Goal: Task Accomplishment & Management: Manage account settings

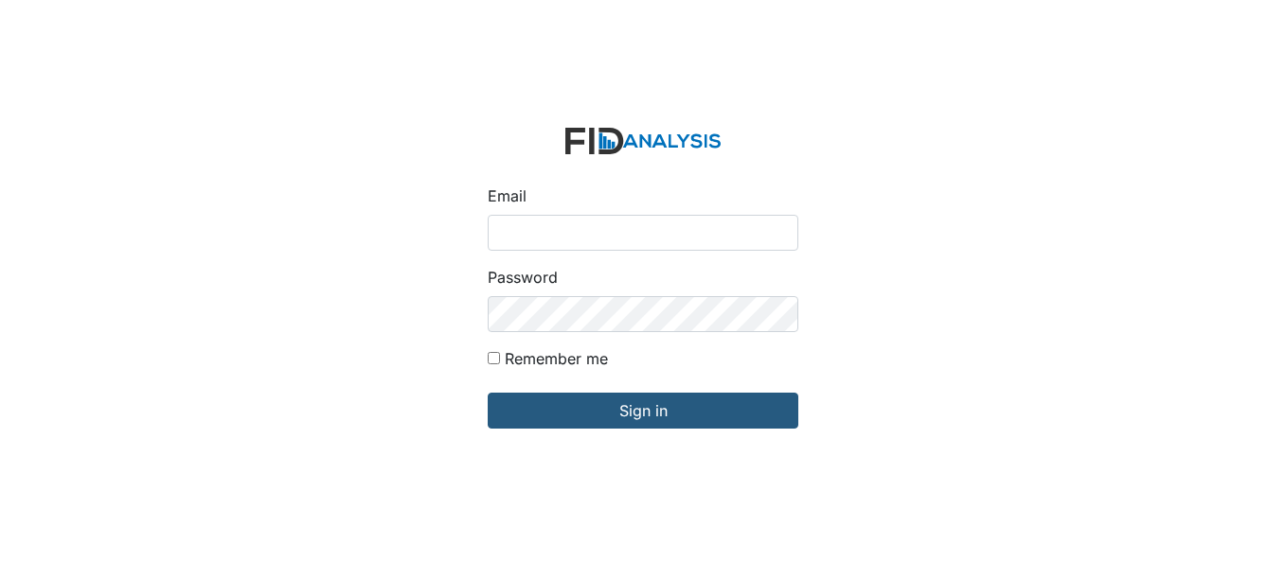
drag, startPoint x: 0, startPoint y: 0, endPoint x: 998, endPoint y: 153, distance: 1009.7
click at [998, 153] on div "Email Password Remember me Sign in" at bounding box center [643, 289] width 1286 height 579
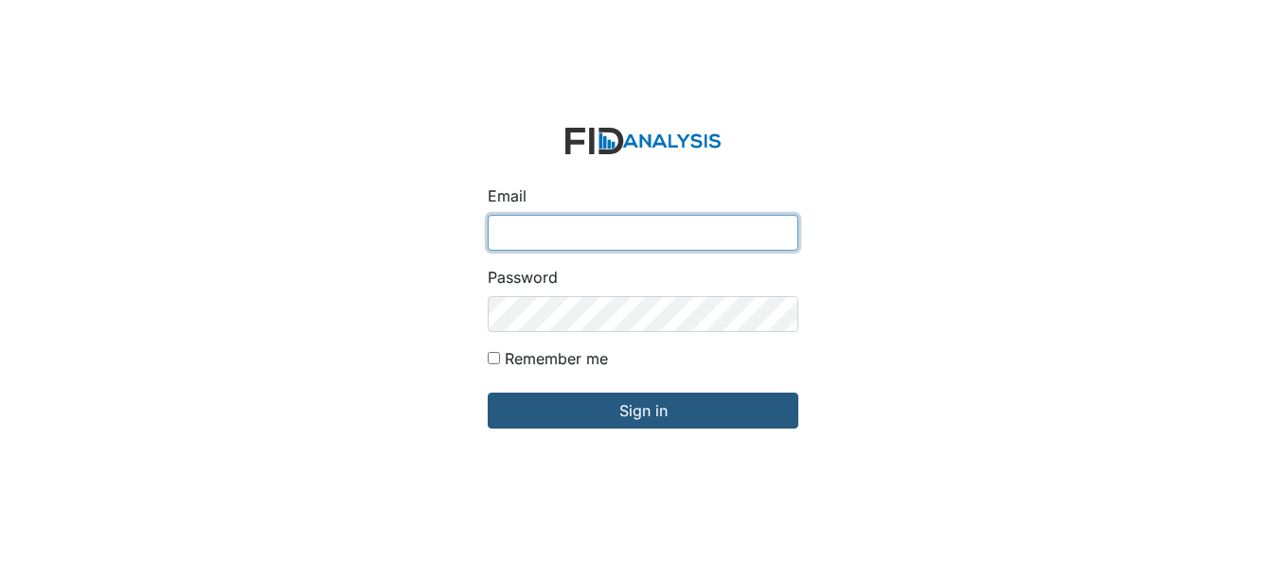
click at [628, 219] on input "Email" at bounding box center [643, 233] width 311 height 36
type input "[EMAIL_ADDRESS][DOMAIN_NAME]"
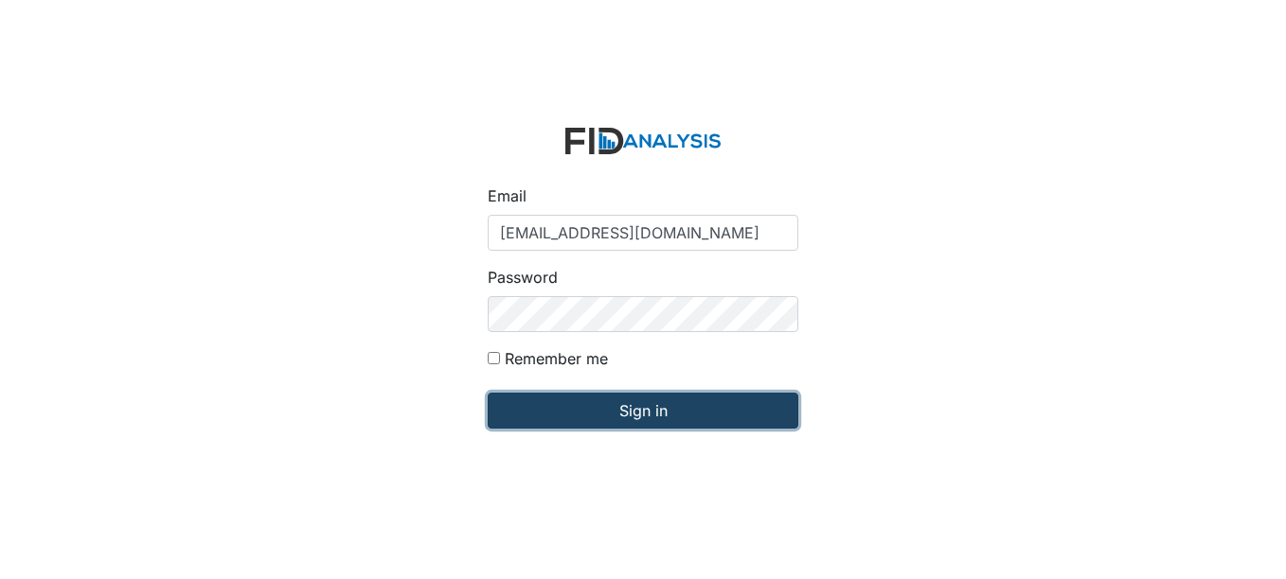
click at [650, 408] on input "Sign in" at bounding box center [643, 411] width 311 height 36
